Goal: Information Seeking & Learning: Check status

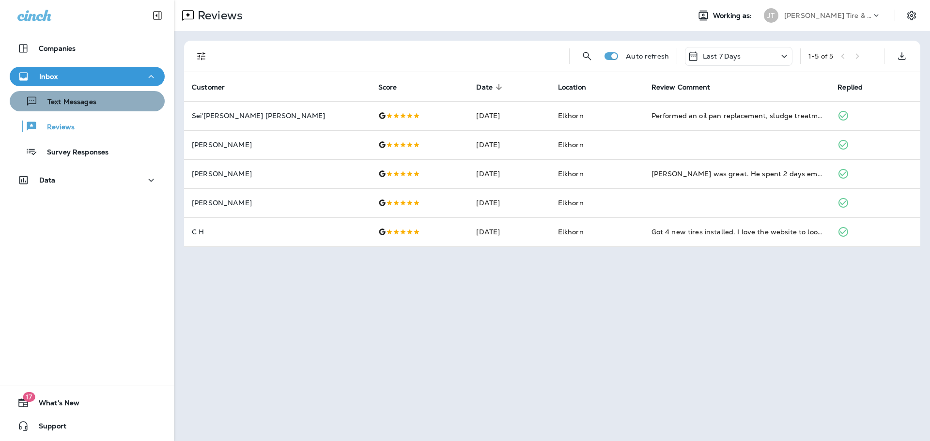
click at [88, 104] on p "Text Messages" at bounding box center [67, 102] width 59 height 9
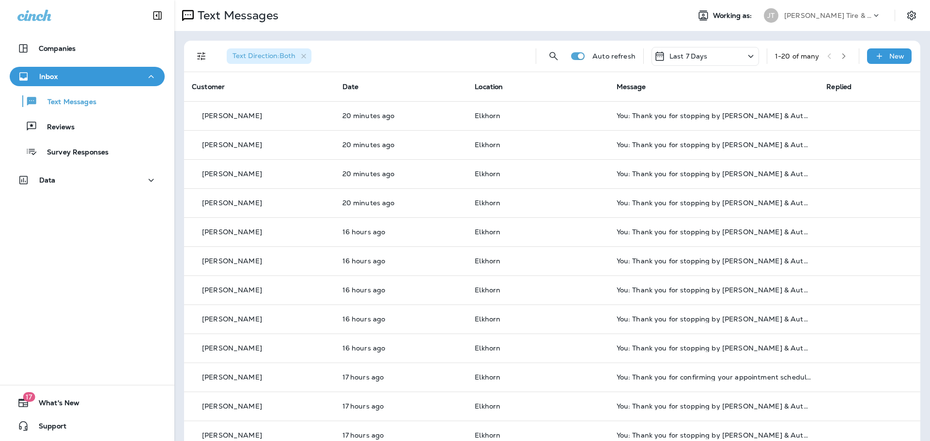
click at [813, 14] on p "[PERSON_NAME] Tire & Auto" at bounding box center [827, 16] width 87 height 8
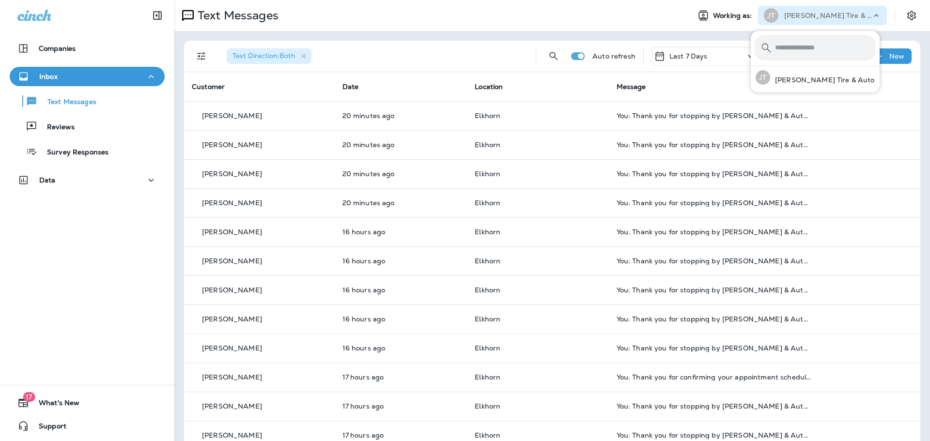
click at [813, 14] on p "[PERSON_NAME] Tire & Auto" at bounding box center [827, 16] width 87 height 8
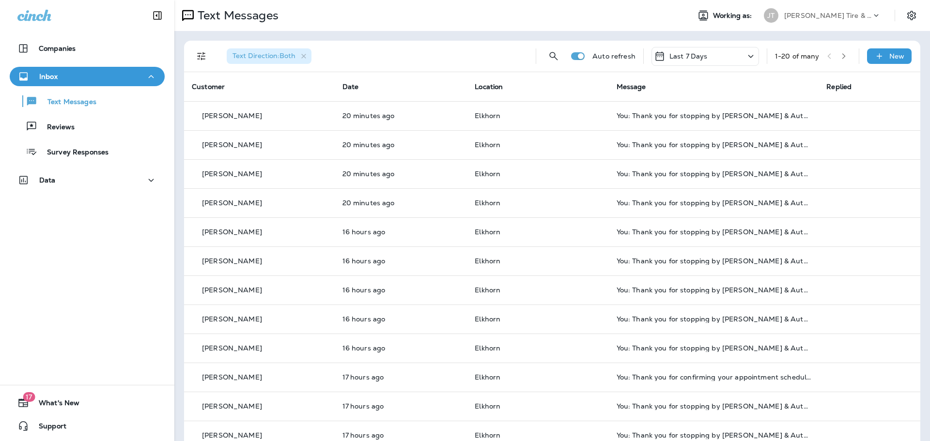
click at [724, 16] on span "Working as:" at bounding box center [733, 16] width 41 height 8
click at [203, 56] on icon "Filters" at bounding box center [202, 56] width 12 height 12
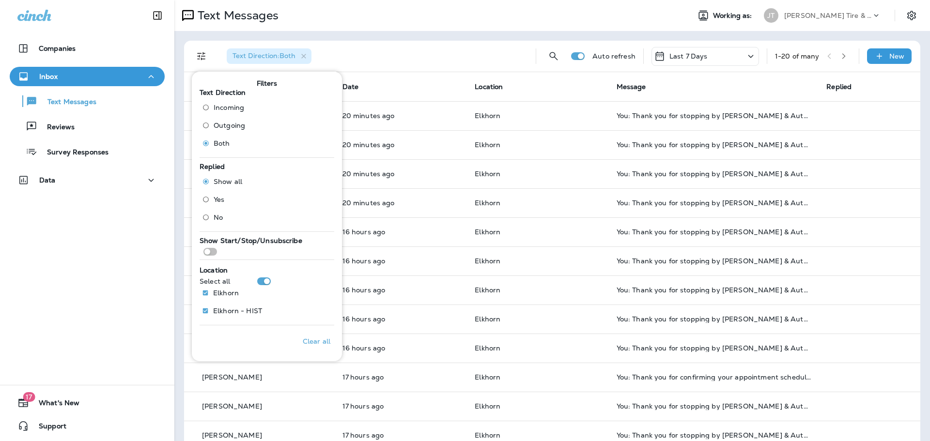
click at [380, 48] on div "Text Direction : Both" at bounding box center [373, 56] width 309 height 31
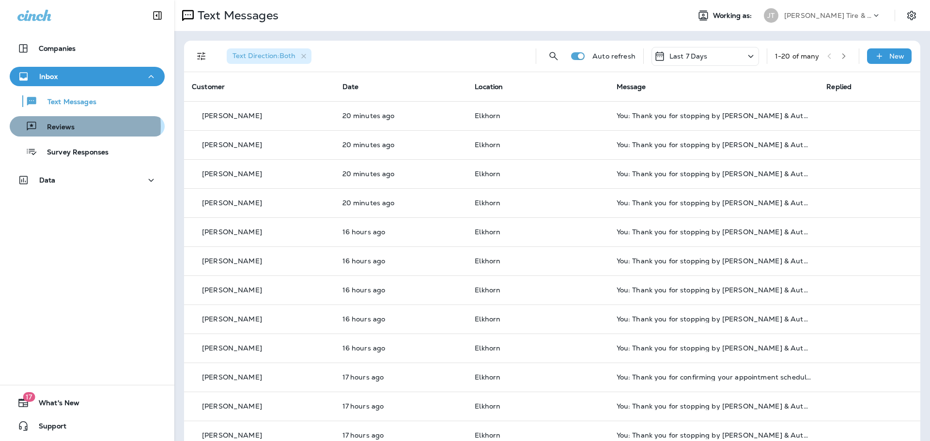
click at [63, 126] on p "Reviews" at bounding box center [55, 127] width 37 height 9
